Goal: Task Accomplishment & Management: Manage account settings

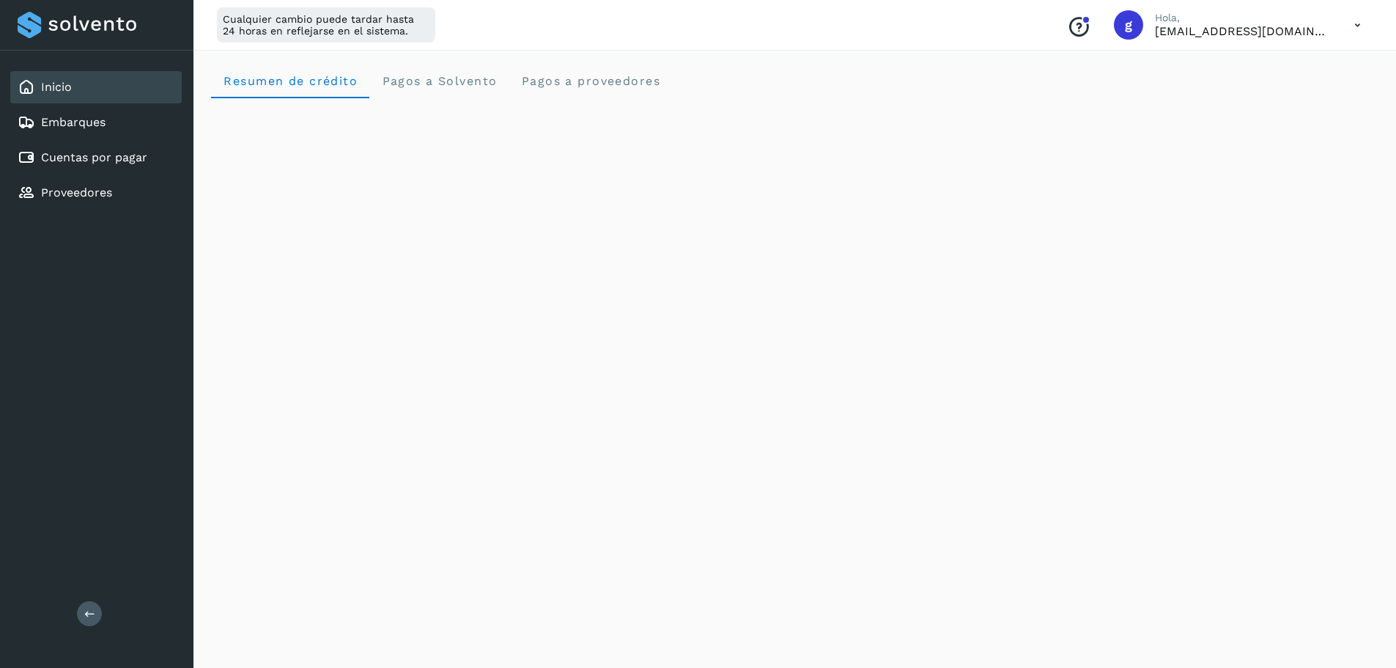
click at [1271, 33] on p "[EMAIL_ADDRESS][DOMAIN_NAME]" at bounding box center [1243, 31] width 176 height 14
click at [1364, 22] on icon at bounding box center [1358, 25] width 30 height 30
click at [1269, 90] on div "Cerrar sesión" at bounding box center [1285, 95] width 174 height 28
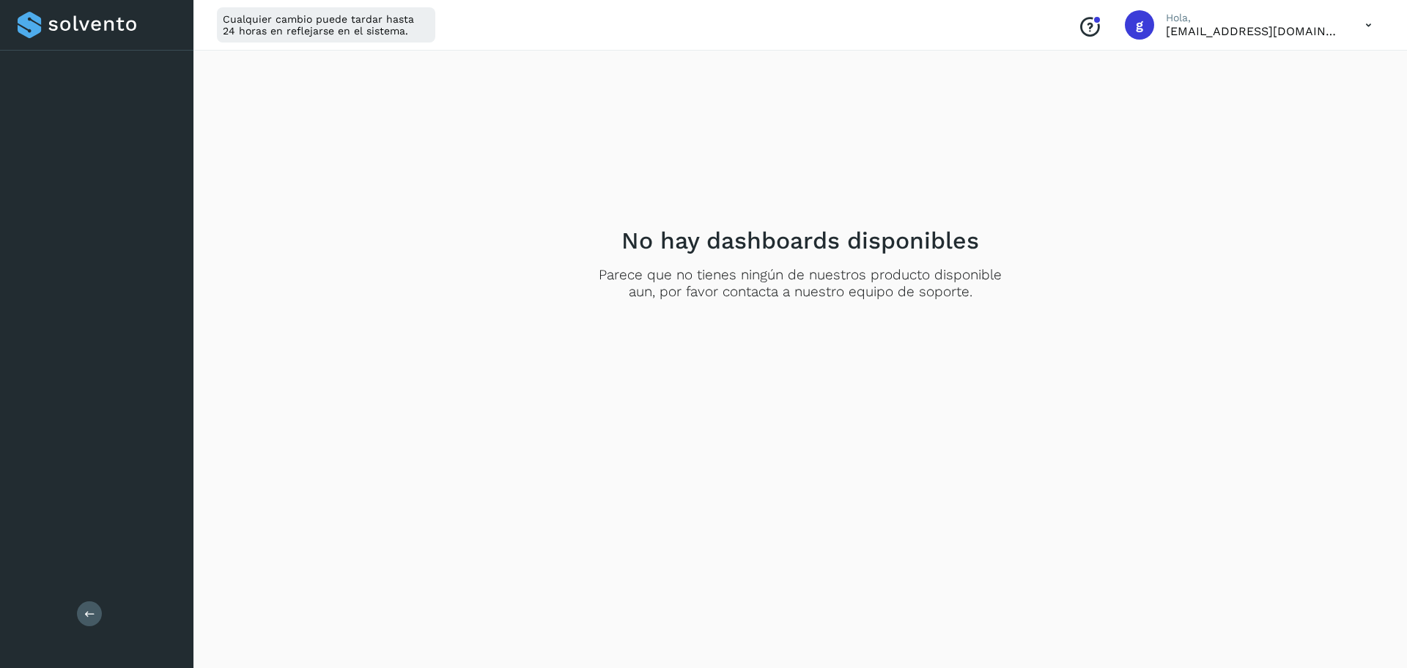
click at [97, 601] on div "Salir" at bounding box center [96, 334] width 193 height 668
click at [92, 607] on button at bounding box center [89, 613] width 25 height 25
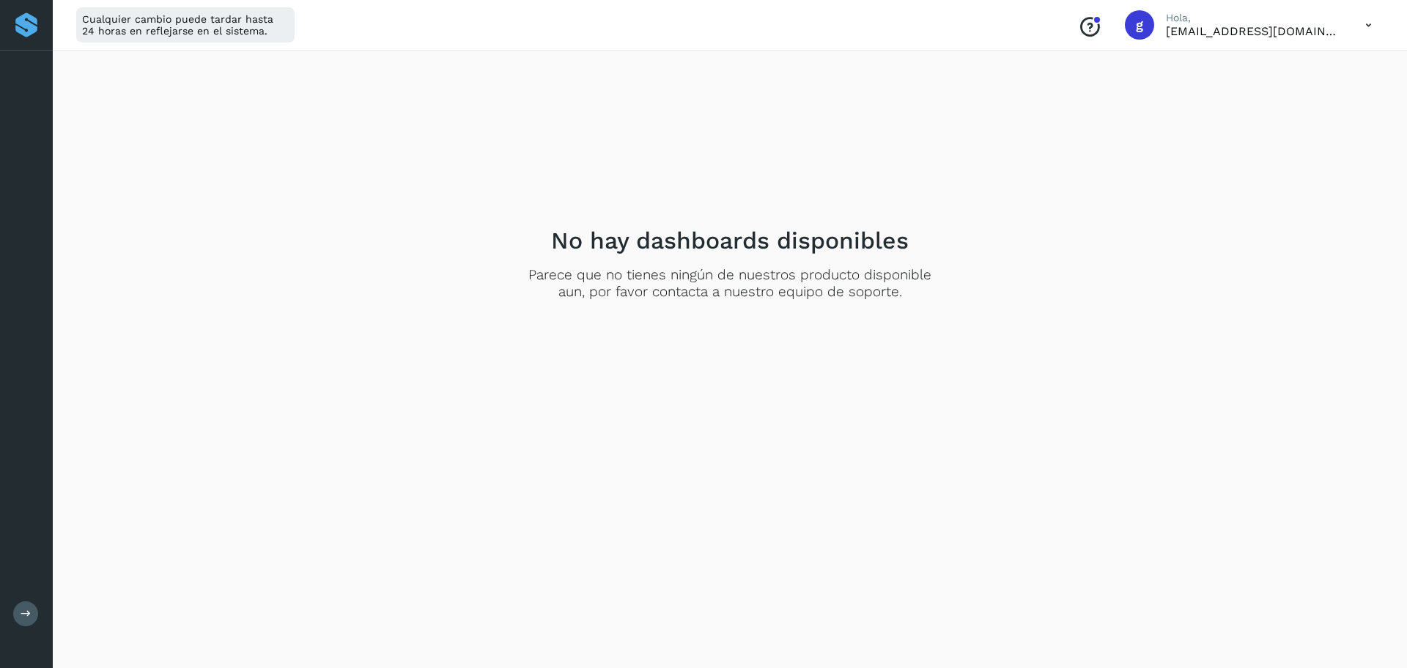
click at [1358, 26] on icon at bounding box center [1369, 25] width 30 height 30
click at [1260, 92] on div "Cerrar sesión" at bounding box center [1296, 95] width 174 height 28
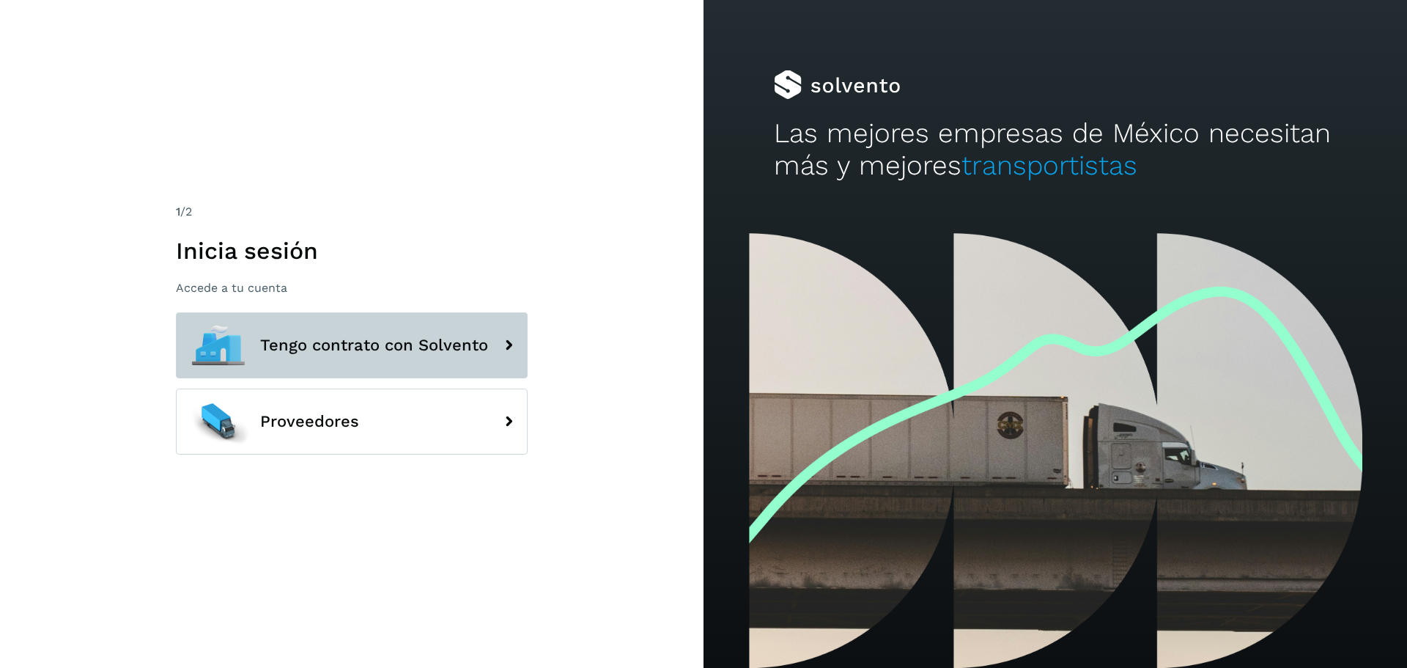
click at [464, 337] on span "Tengo contrato con Solvento" at bounding box center [374, 345] width 228 height 18
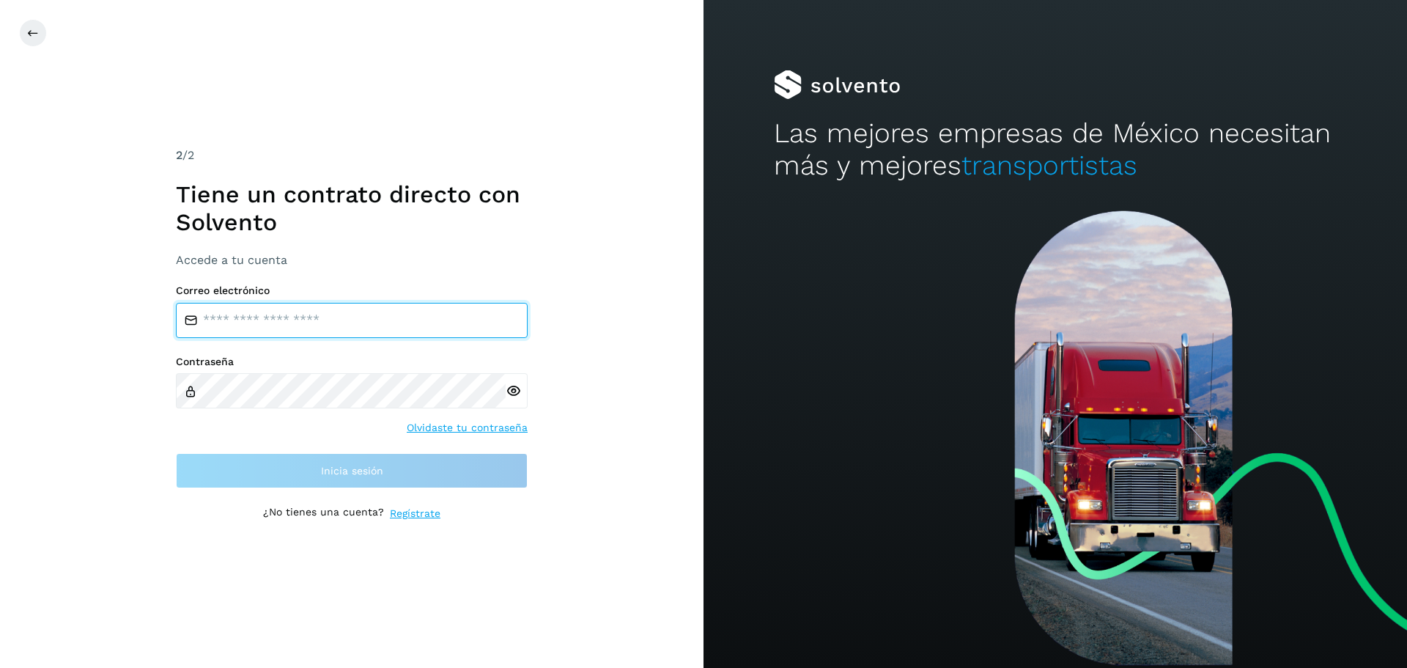
type input "**********"
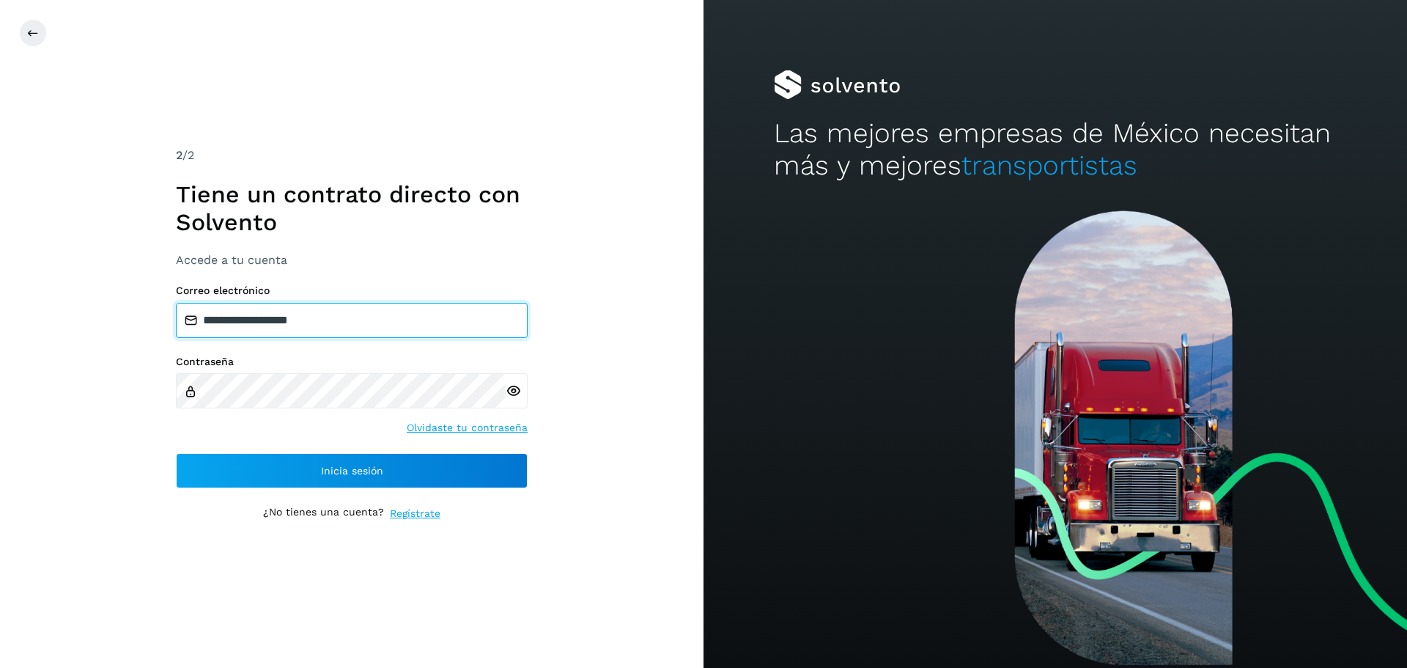
click at [335, 324] on input "**********" at bounding box center [352, 320] width 352 height 35
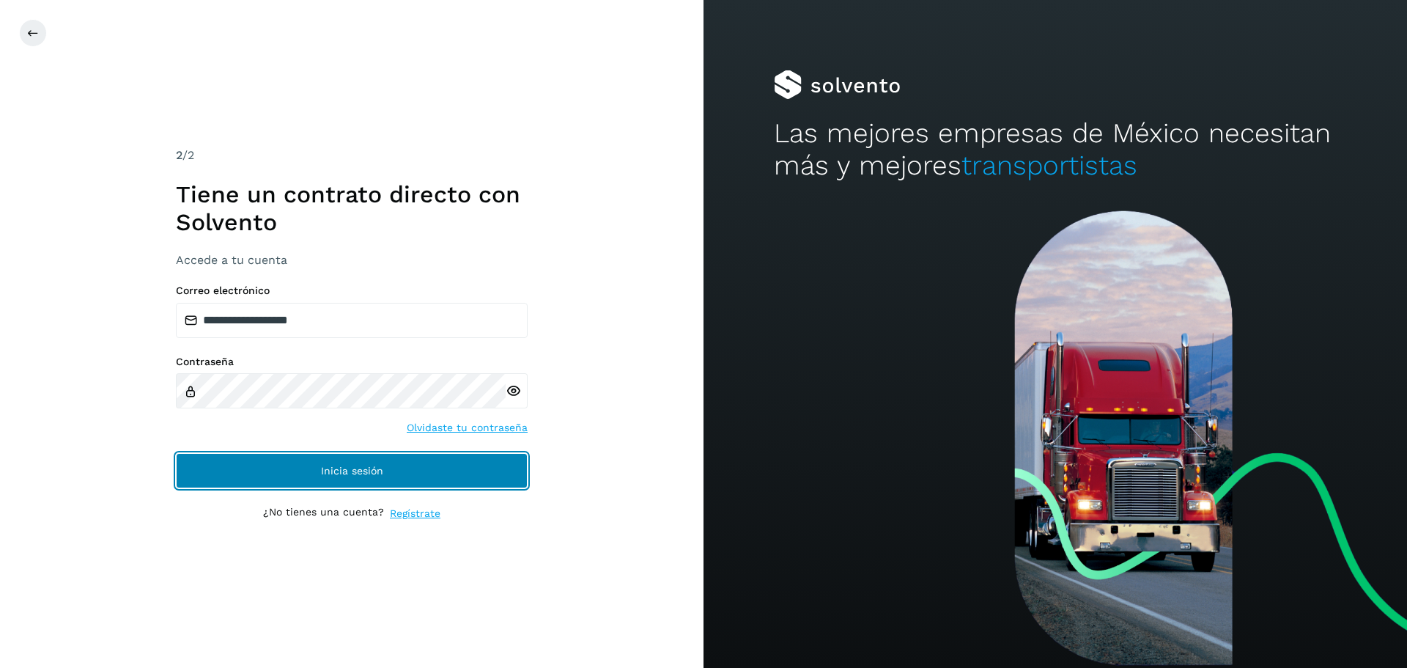
click at [346, 476] on button "Inicia sesión" at bounding box center [352, 470] width 352 height 35
